Goal: Transaction & Acquisition: Purchase product/service

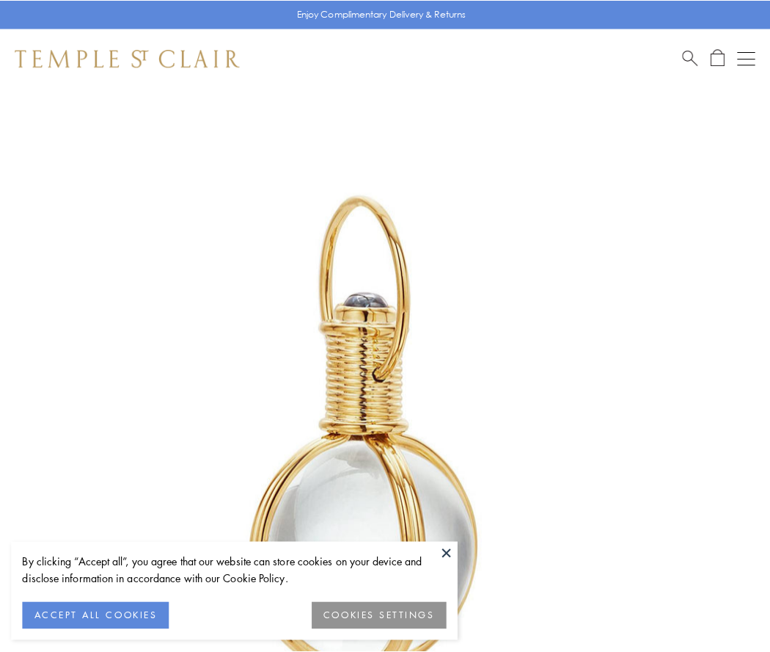
scroll to position [383, 0]
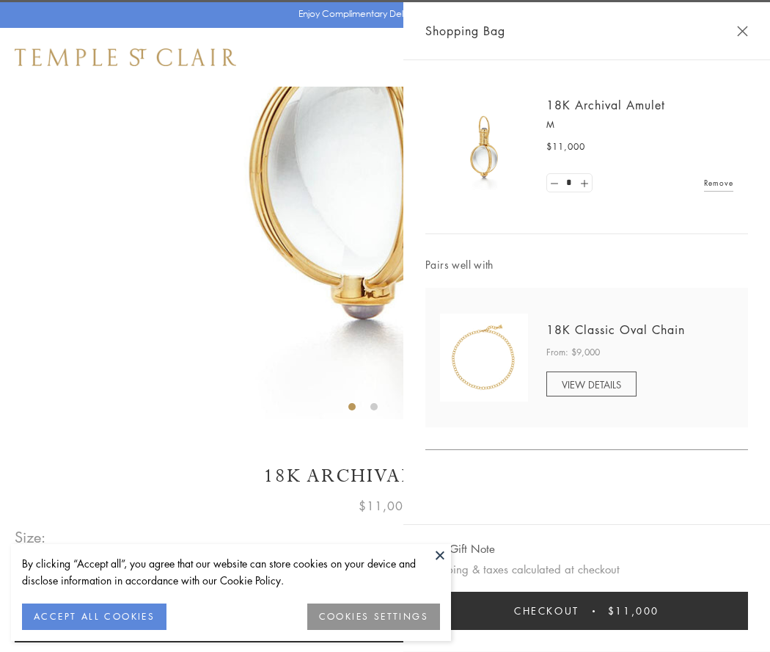
click at [587, 610] on button "Checkout $11,000" at bounding box center [587, 610] width 323 height 38
